Goal: Find specific page/section: Find specific page/section

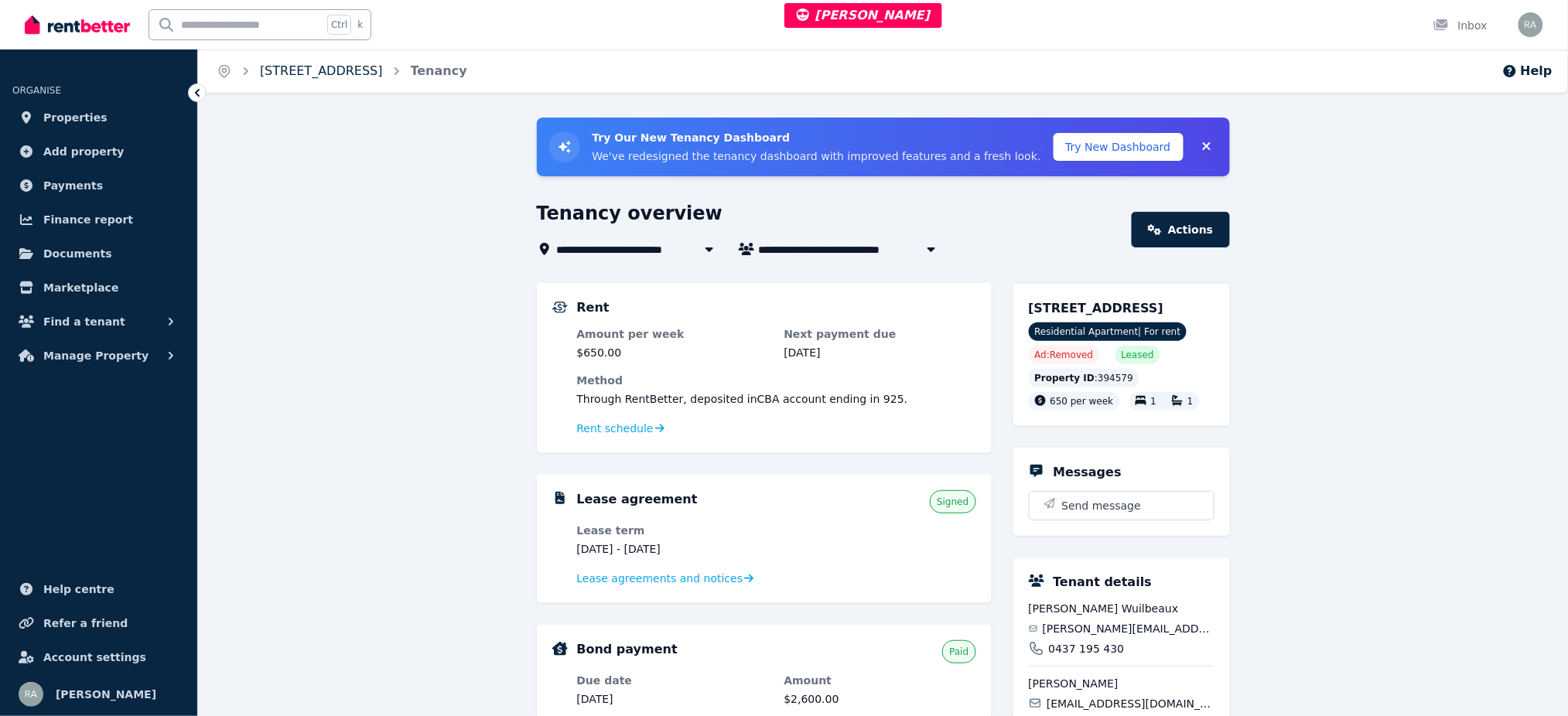
click at [340, 66] on link "608/19 Masters St, Newstead" at bounding box center [321, 71] width 123 height 15
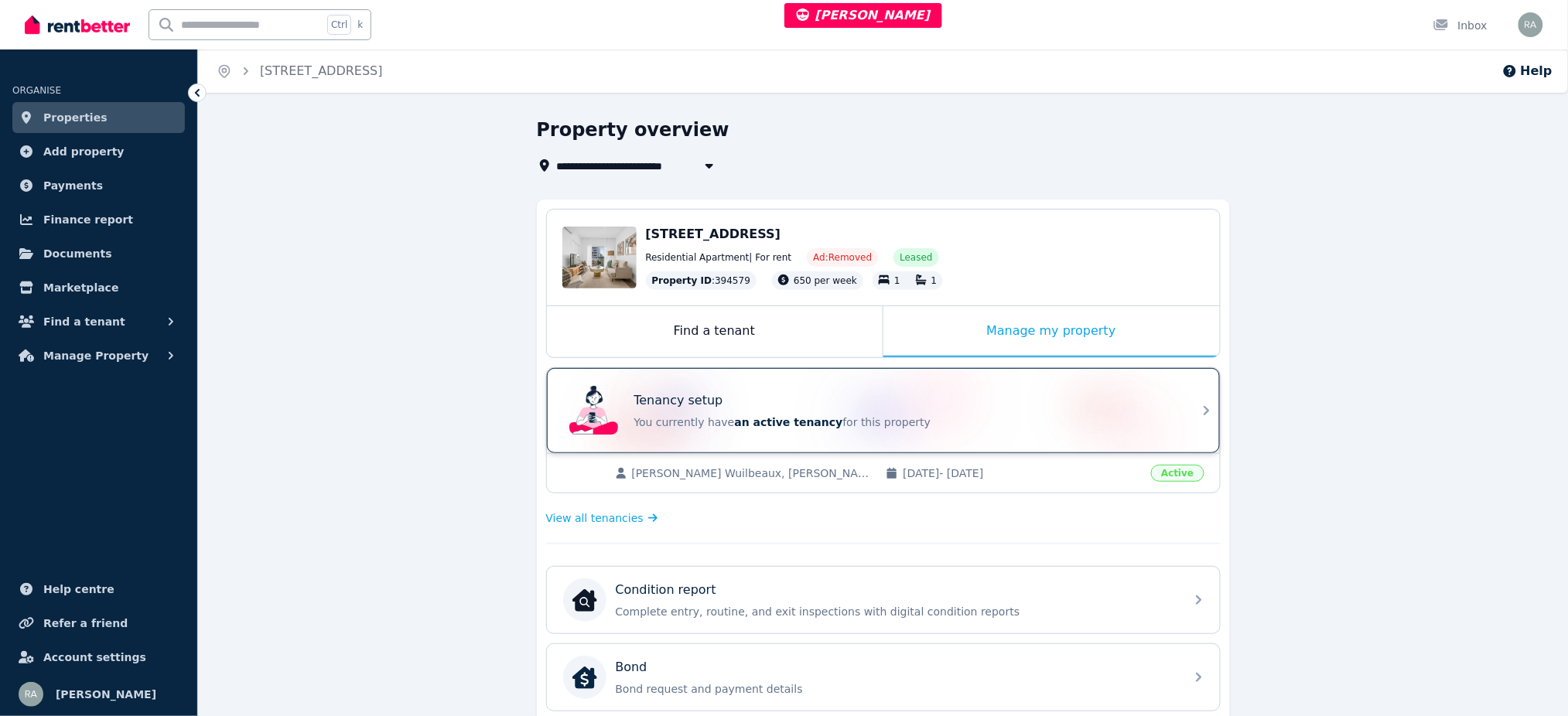
click at [847, 394] on div "Tenancy setup" at bounding box center [905, 401] width 541 height 19
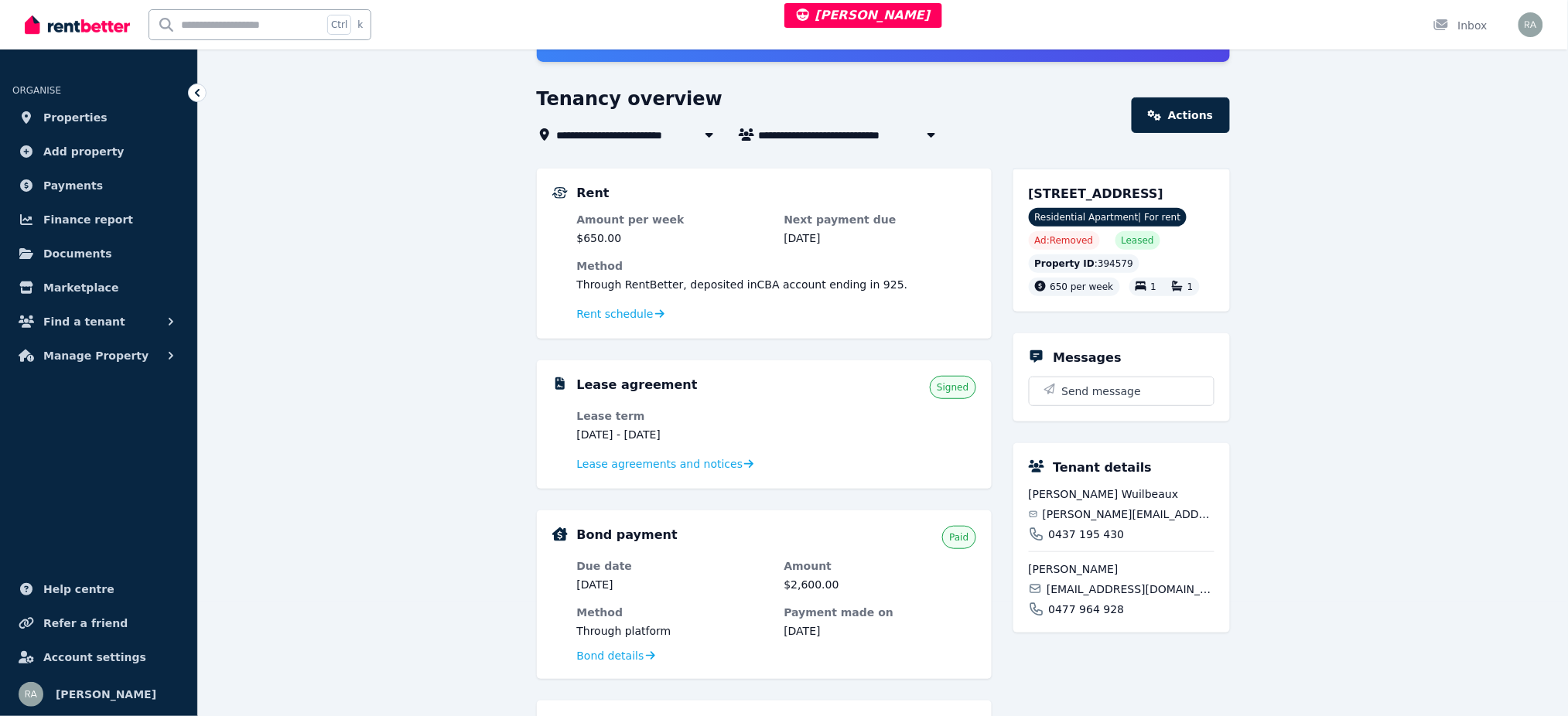
scroll to position [481, 0]
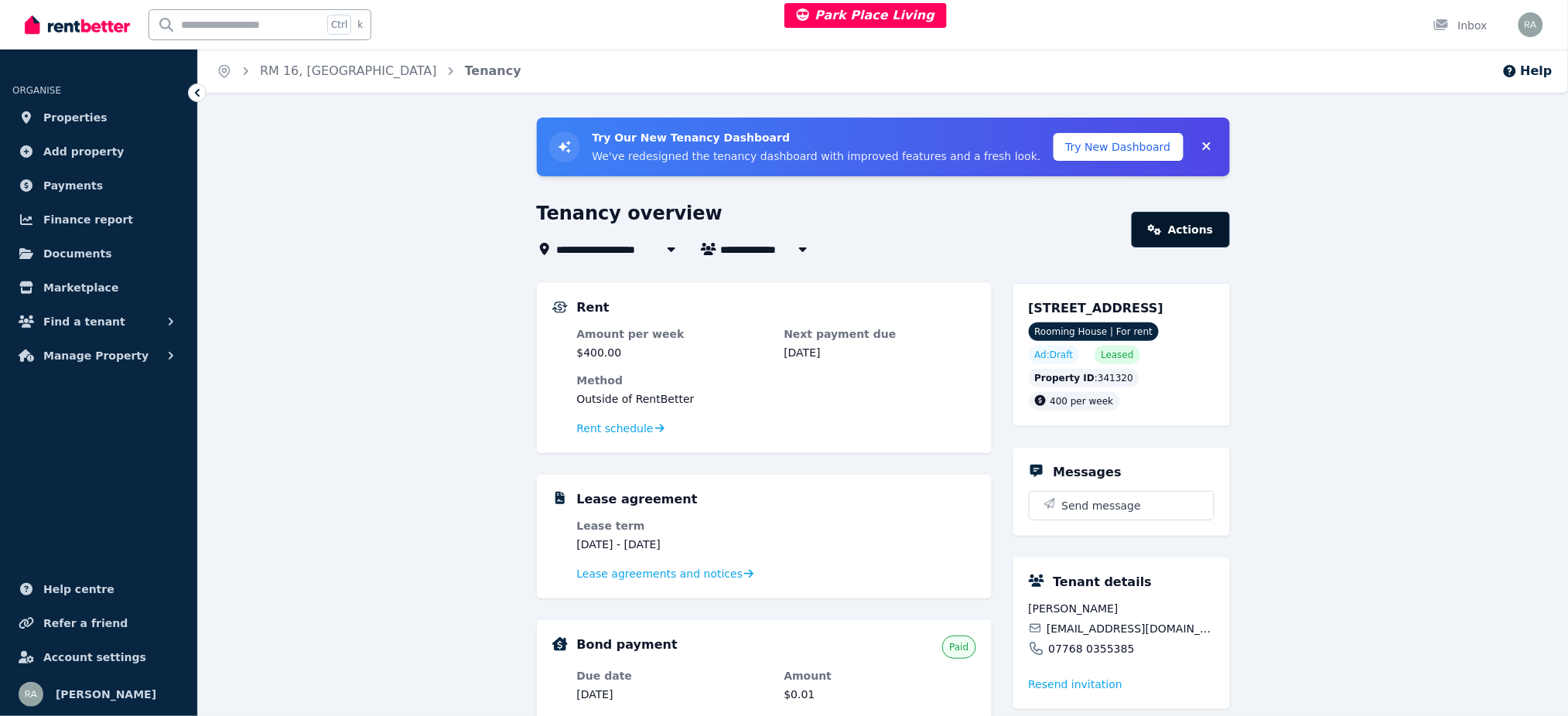
click at [1223, 223] on link "Actions" at bounding box center [1179, 229] width 97 height 35
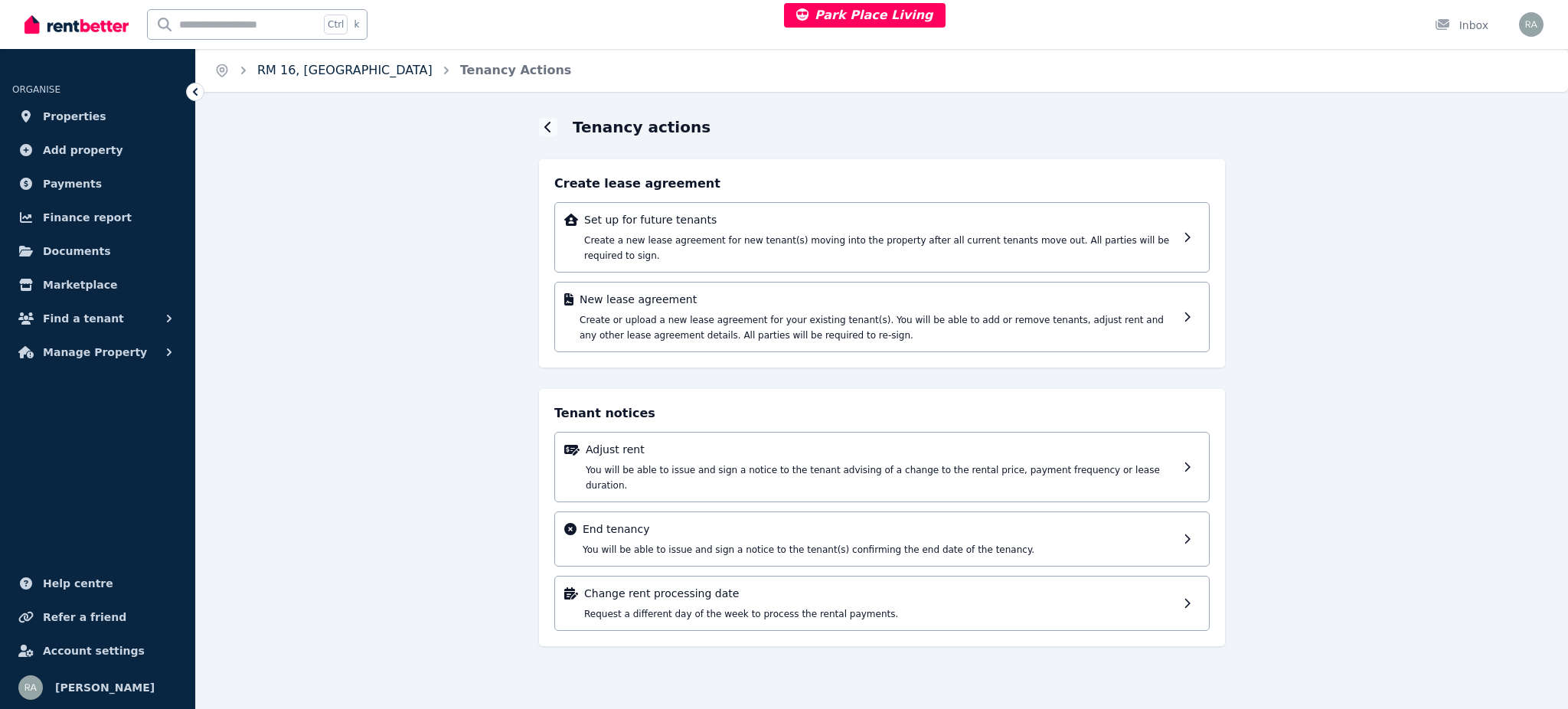
click at [344, 74] on link "RM 16, 4 Park Parade" at bounding box center [344, 71] width 175 height 15
